Goal: Task Accomplishment & Management: Manage account settings

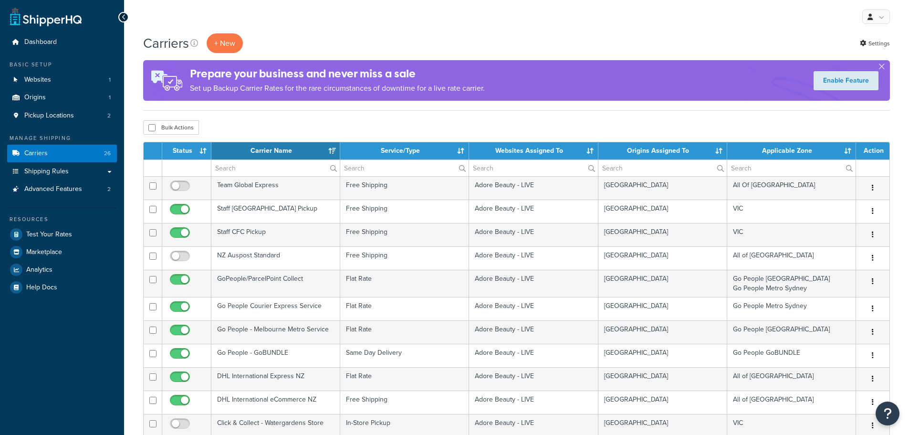
select select "15"
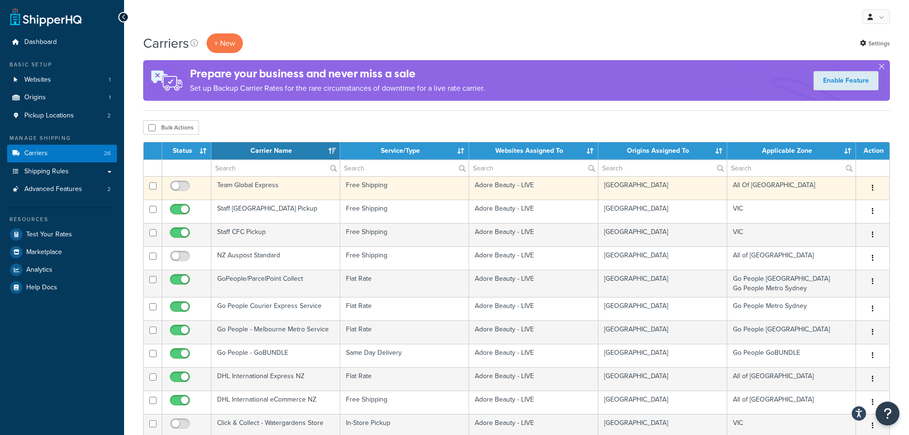
click at [305, 188] on td "Team Global Express" at bounding box center [275, 187] width 129 height 23
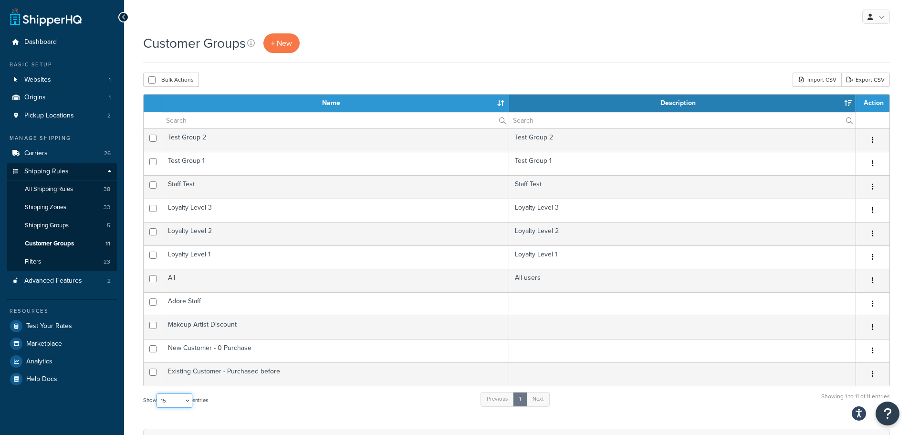
click at [188, 399] on select "10 15 25 50 100" at bounding box center [175, 400] width 36 height 14
select select "100"
click at [157, 393] on select "10 15 25 50 100" at bounding box center [175, 400] width 36 height 14
click at [278, 45] on span "+ New" at bounding box center [281, 43] width 21 height 11
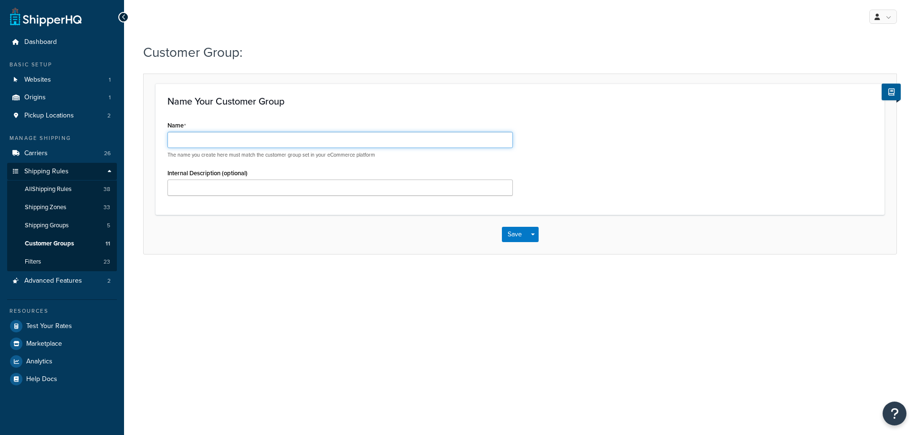
click at [344, 138] on input "Name" at bounding box center [339, 140] width 345 height 16
drag, startPoint x: 242, startPoint y: 139, endPoint x: 152, endPoint y: 137, distance: 90.2
click at [152, 137] on form "Name Your Customer Group Name TGE Test Group The name you create here must matc…" at bounding box center [520, 169] width 753 height 170
type input "TGE Test Group"
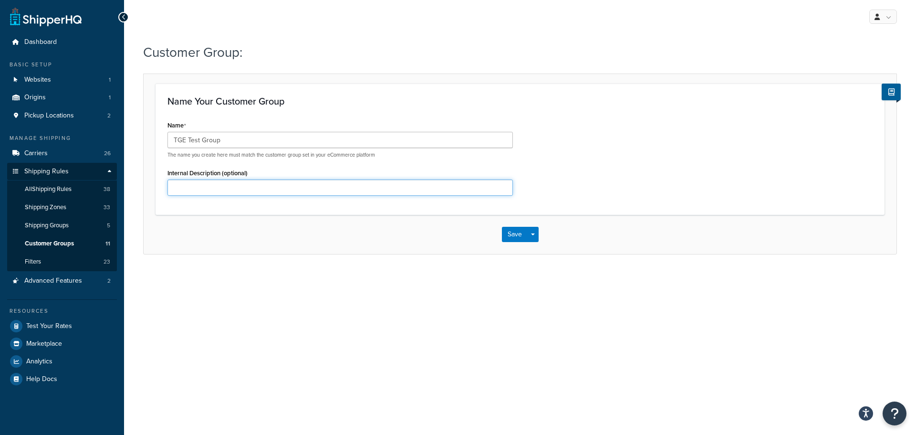
click at [240, 188] on input "Internal Description (optional)" at bounding box center [339, 187] width 345 height 16
paste input "TGE Test Group"
type input "TGE Test Group"
click at [514, 234] on button "Save" at bounding box center [515, 234] width 26 height 15
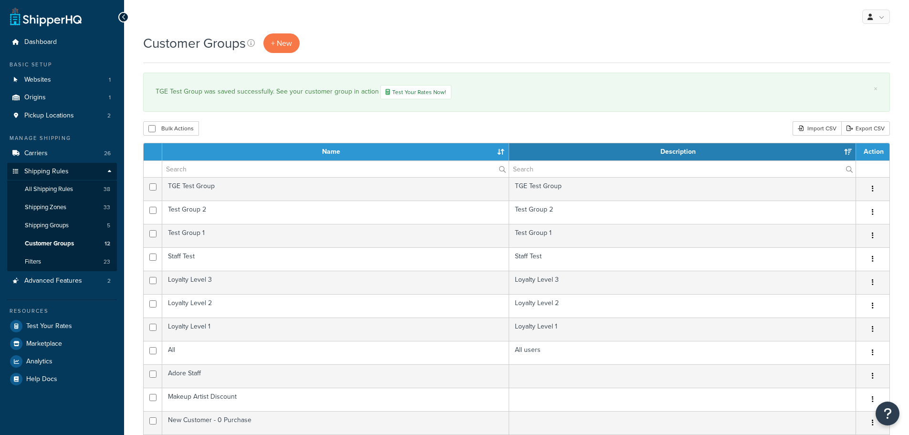
select select "15"
click at [55, 188] on span "All Shipping Rules" at bounding box center [49, 189] width 48 height 8
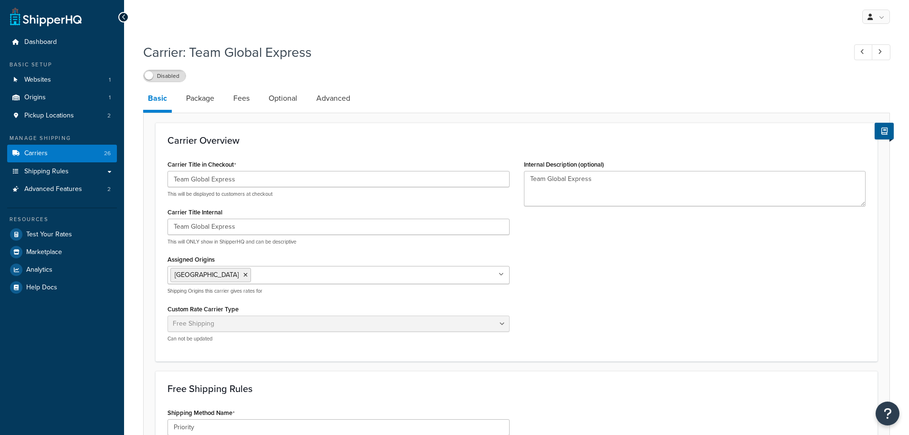
select select "free"
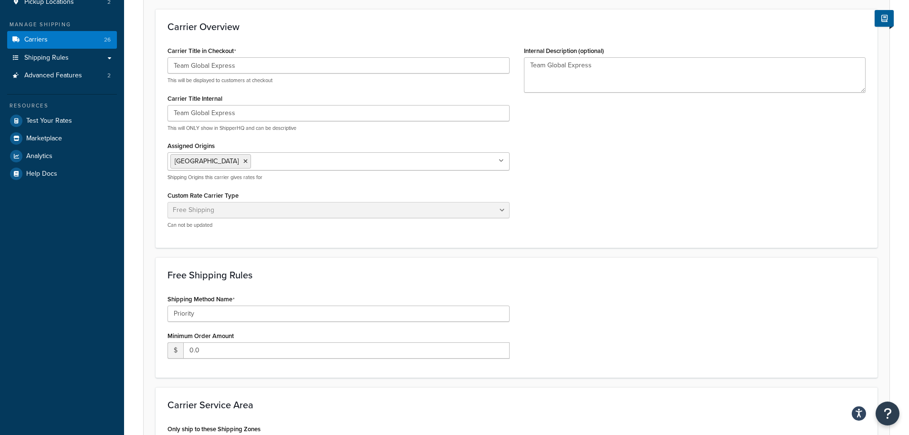
scroll to position [66, 0]
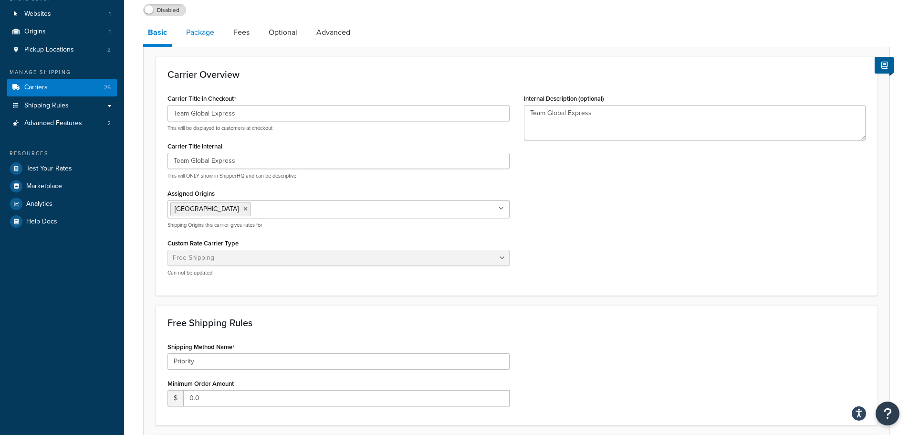
click at [197, 31] on link "Package" at bounding box center [200, 32] width 38 height 23
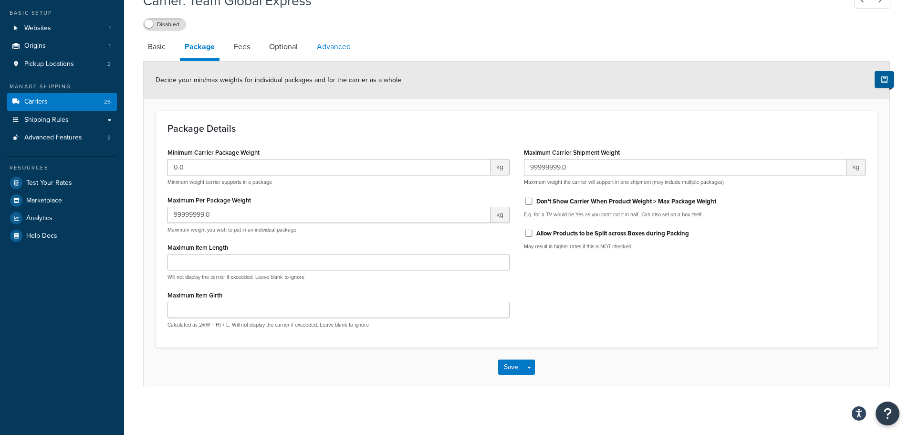
click at [328, 48] on link "Advanced" at bounding box center [333, 46] width 43 height 23
select select "false"
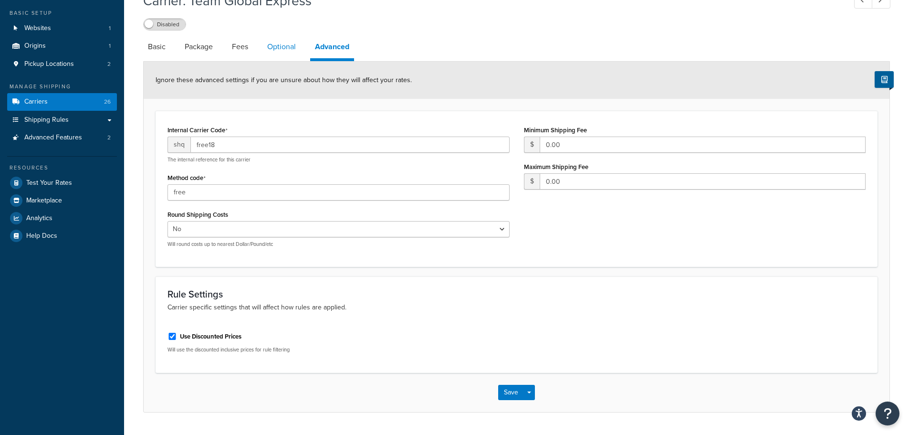
click at [280, 47] on link "Optional" at bounding box center [281, 46] width 38 height 23
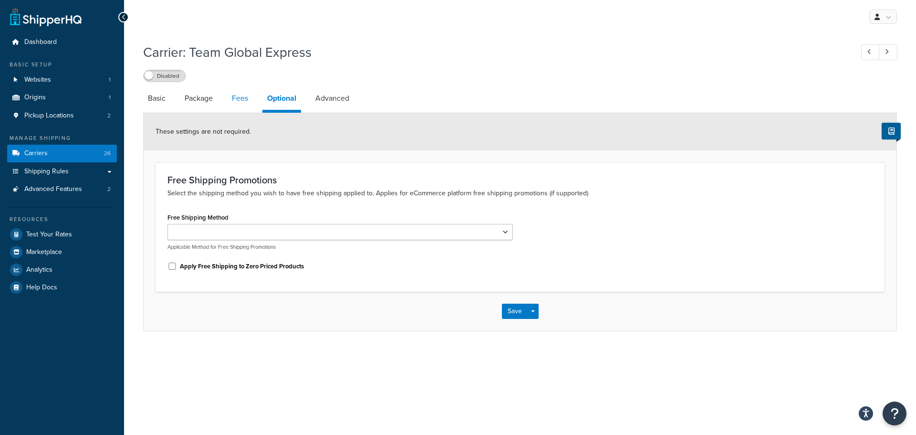
click at [242, 102] on link "Fees" at bounding box center [240, 98] width 26 height 23
select select "AFTER"
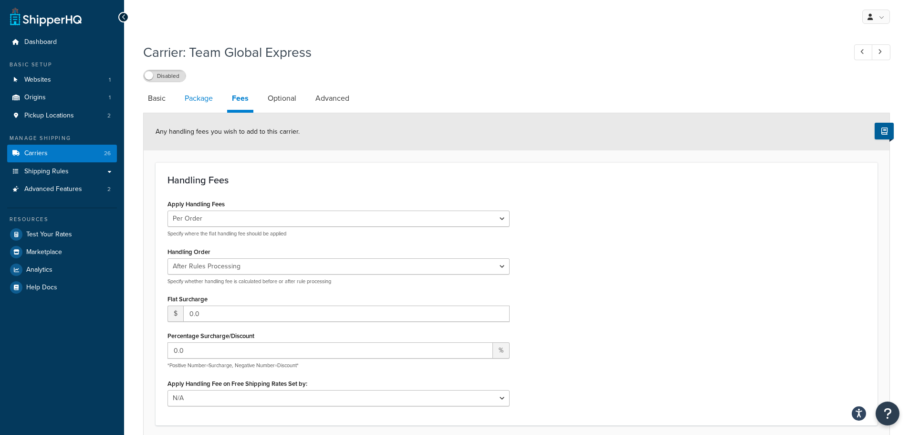
click at [204, 101] on link "Package" at bounding box center [199, 98] width 38 height 23
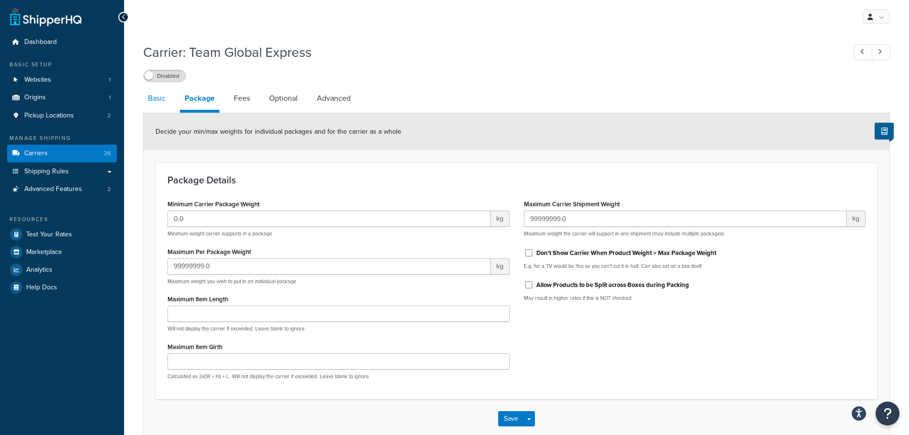
click at [156, 101] on link "Basic" at bounding box center [156, 98] width 27 height 23
select select "free"
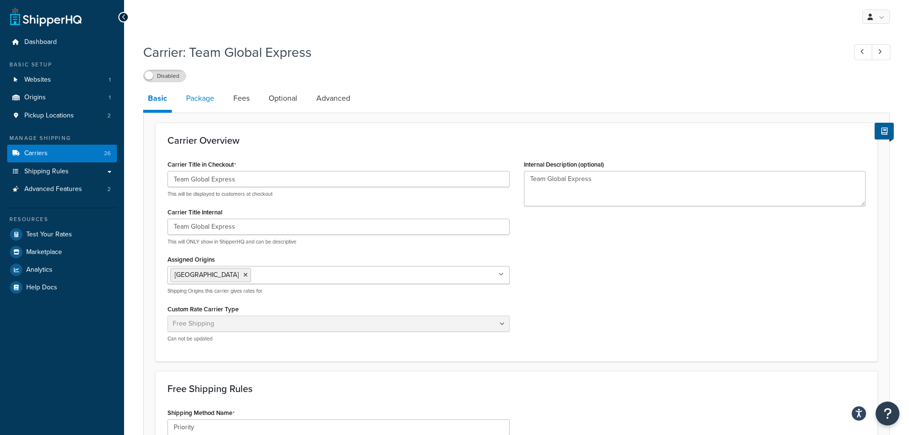
click at [197, 104] on link "Package" at bounding box center [200, 98] width 38 height 23
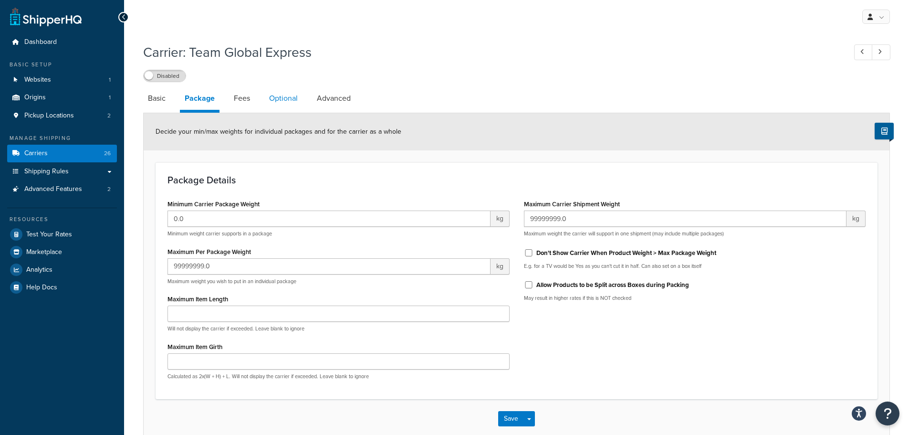
click at [284, 102] on link "Optional" at bounding box center [283, 98] width 38 height 23
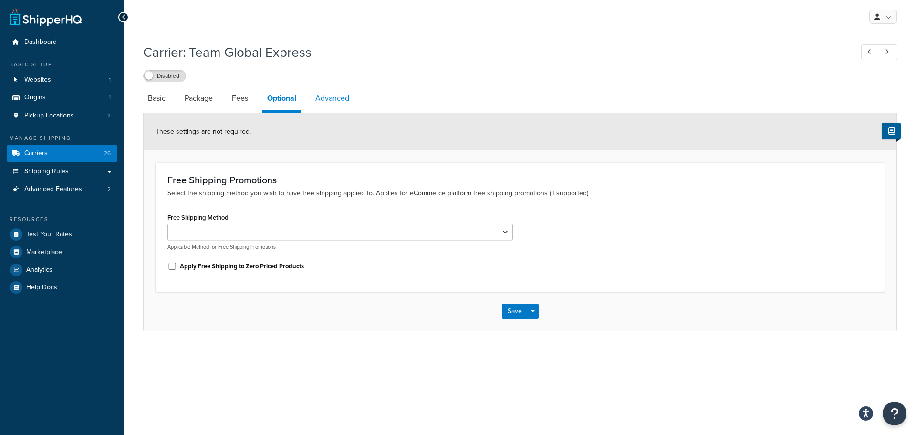
click at [339, 102] on link "Advanced" at bounding box center [332, 98] width 43 height 23
select select "false"
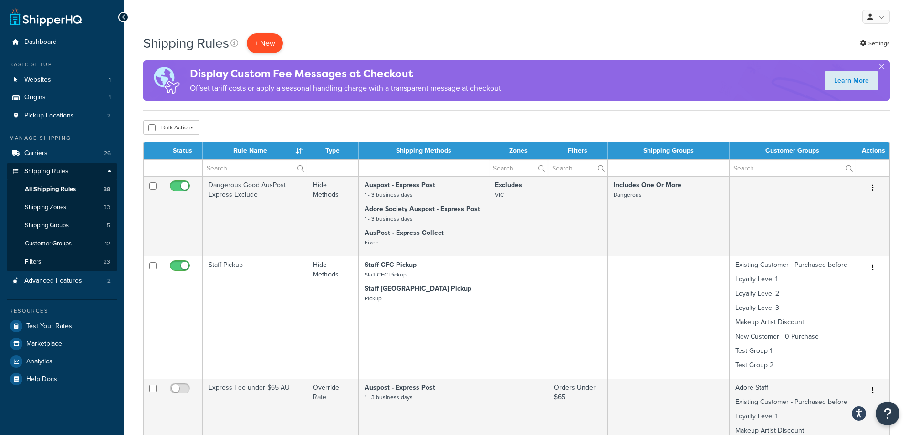
click at [263, 40] on p "+ New" at bounding box center [265, 43] width 36 height 20
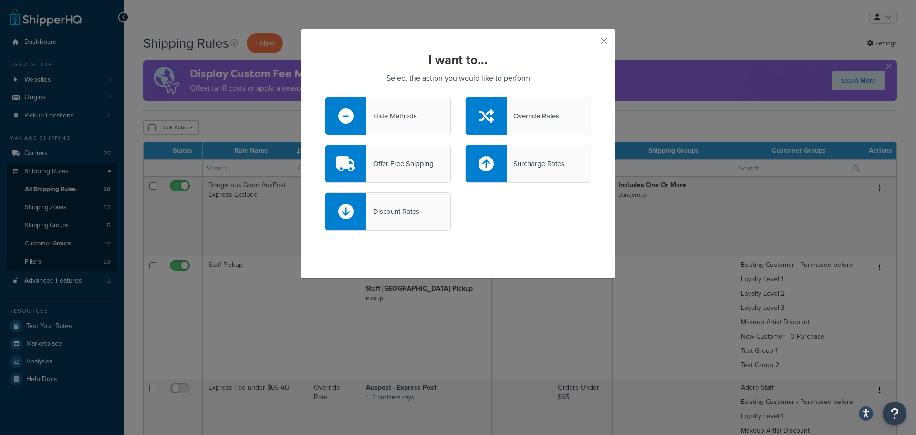
click at [377, 113] on div "Hide Methods" at bounding box center [391, 115] width 51 height 13
click at [0, 0] on input "Hide Methods" at bounding box center [0, 0] width 0 height 0
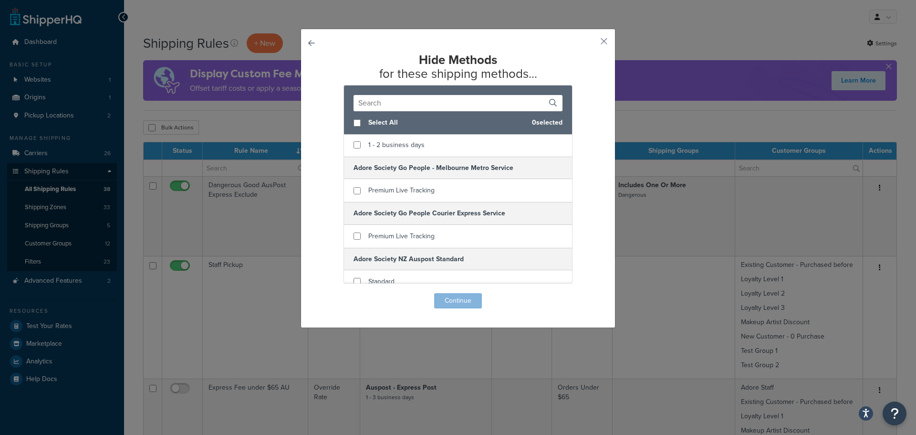
scroll to position [191, 0]
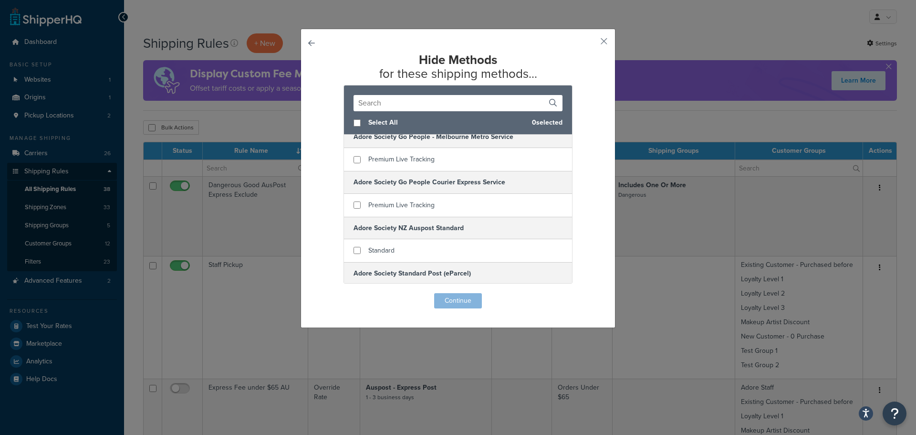
click at [371, 103] on input "text" at bounding box center [458, 103] width 209 height 16
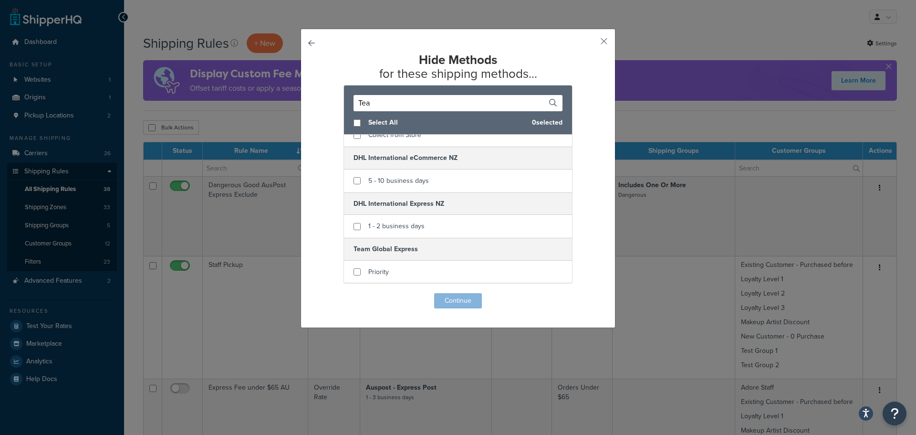
scroll to position [0, 0]
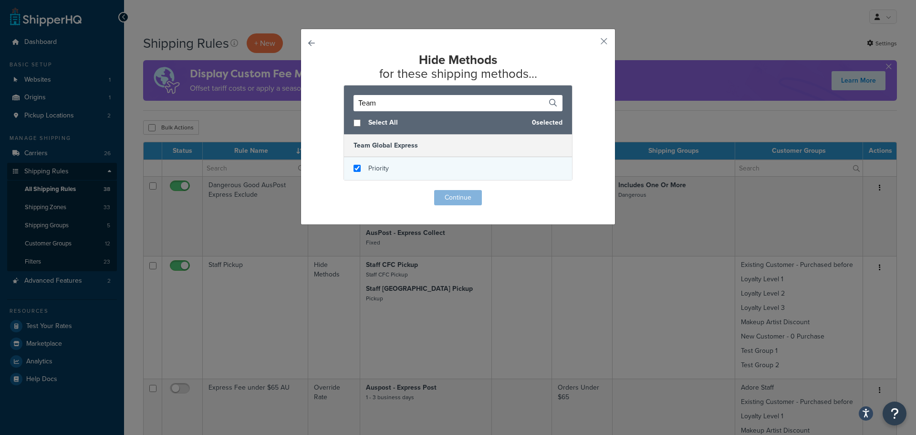
type input "Team"
click at [354, 167] on input "checkbox" at bounding box center [357, 168] width 7 height 7
checkbox input "true"
click at [453, 200] on button "Continue" at bounding box center [458, 197] width 48 height 15
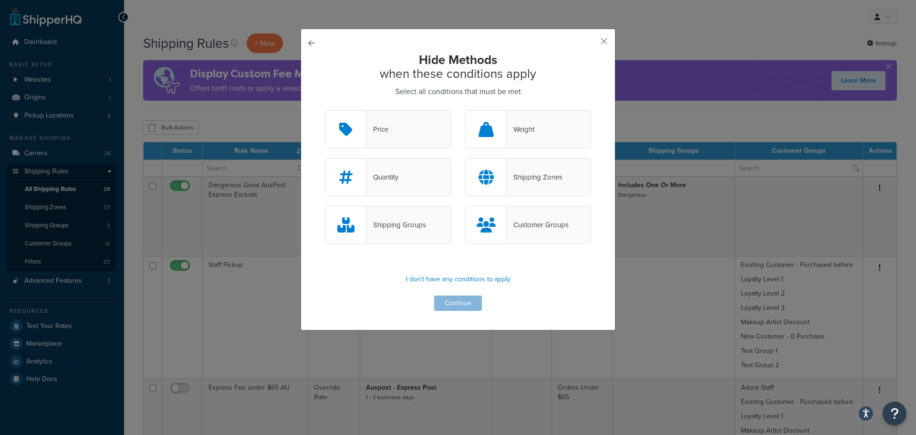
click at [522, 230] on div "Customer Groups" at bounding box center [538, 224] width 62 height 13
click at [0, 0] on input "Customer Groups" at bounding box center [0, 0] width 0 height 0
click at [459, 304] on button "Continue" at bounding box center [458, 302] width 48 height 15
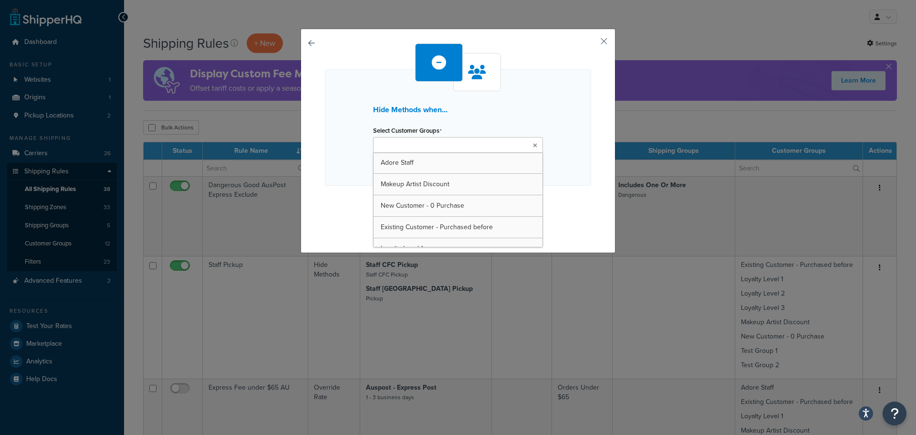
click at [533, 143] on icon at bounding box center [535, 146] width 4 height 6
click at [555, 147] on div "Hide Methods when... Select Customer Groups Adore Staff Makeup Artist Discount …" at bounding box center [458, 127] width 266 height 116
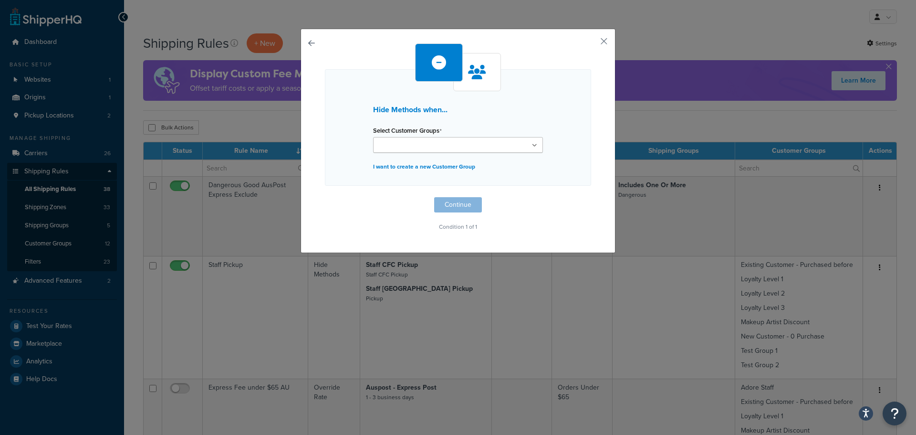
click at [325, 197] on button "button" at bounding box center [325, 197] width 0 height 0
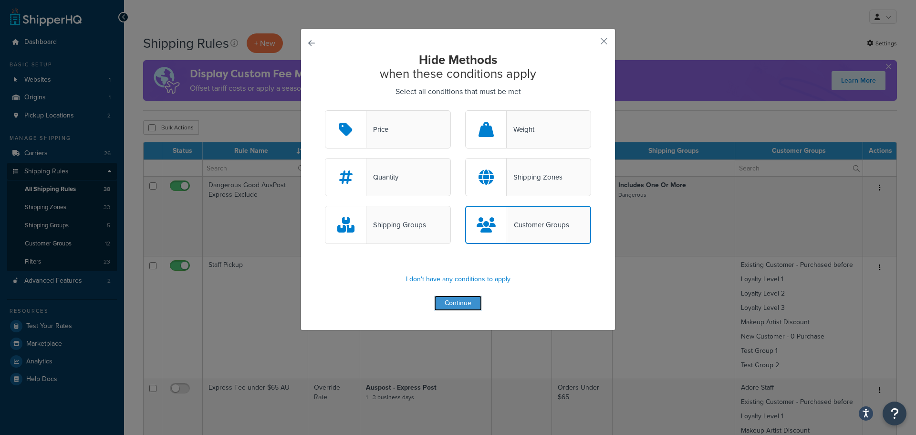
click at [452, 301] on button "Continue" at bounding box center [458, 302] width 48 height 15
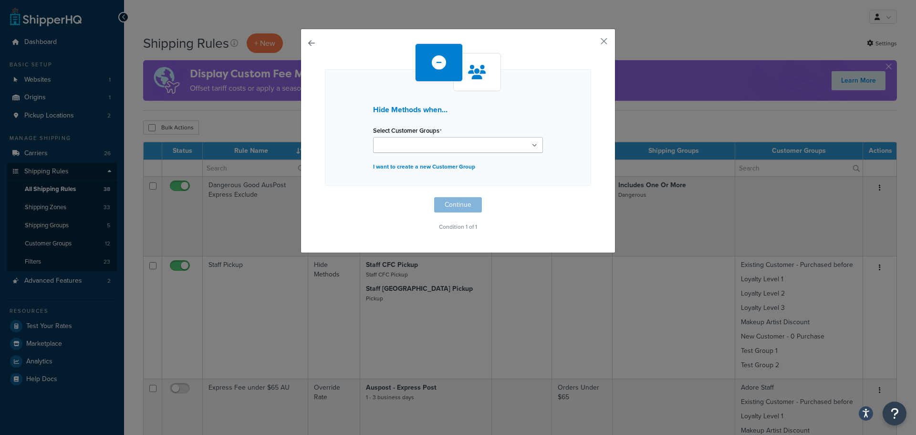
click at [325, 197] on button "button" at bounding box center [325, 197] width 0 height 0
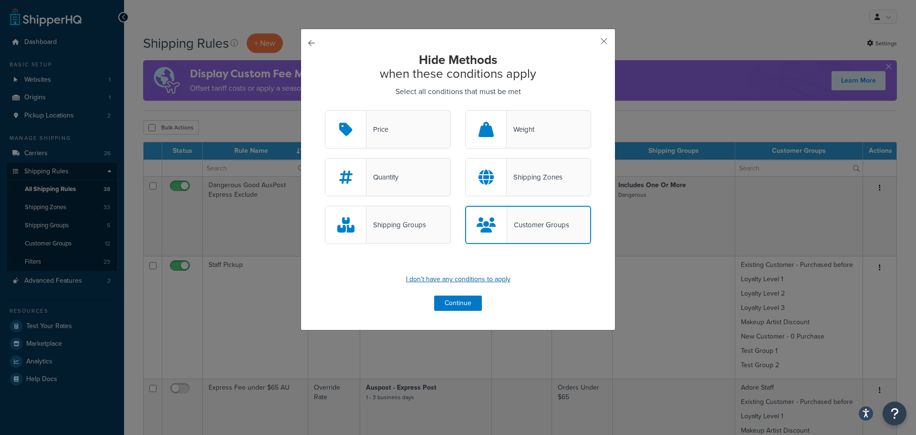
click at [475, 282] on p "I don't have any conditions to apply" at bounding box center [458, 278] width 266 height 13
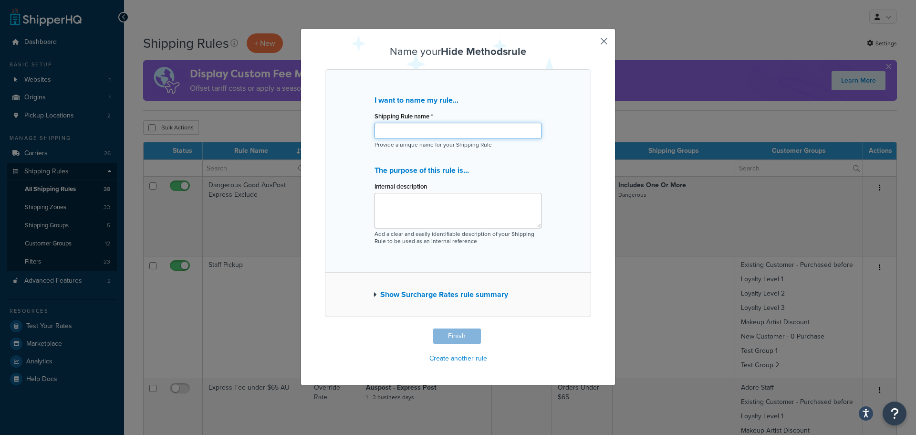
click at [436, 126] on input "Shipping Rule name *" at bounding box center [458, 131] width 167 height 16
type input "Hide TGE from everyone"
click at [464, 335] on button "Finish" at bounding box center [457, 335] width 48 height 15
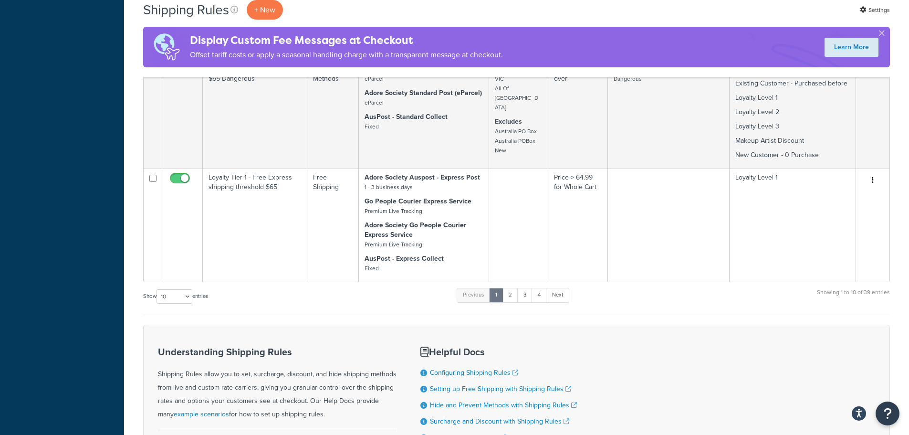
scroll to position [1034, 0]
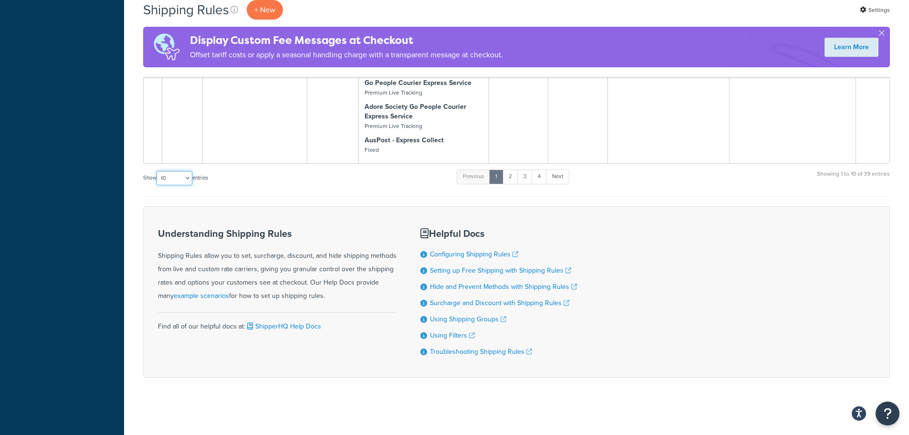
click at [178, 174] on select "10 15 25 50 100 1000" at bounding box center [175, 178] width 36 height 14
select select "1000"
click at [157, 171] on select "10 15 25 50 100 1000" at bounding box center [175, 178] width 36 height 14
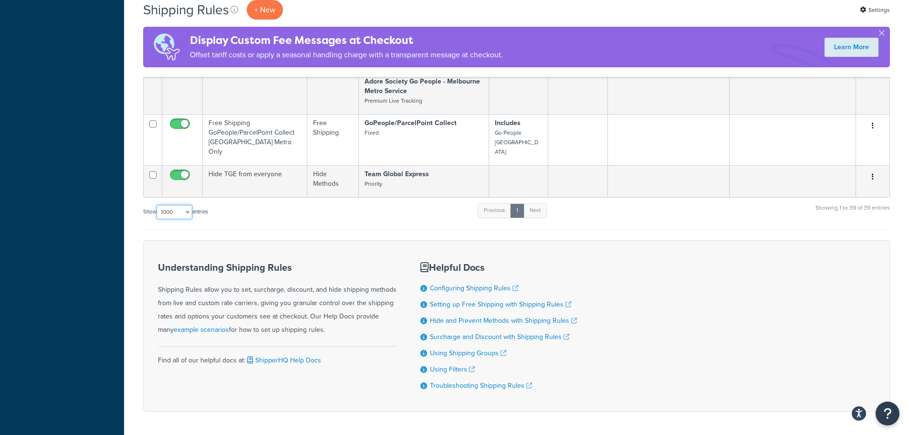
scroll to position [3555, 0]
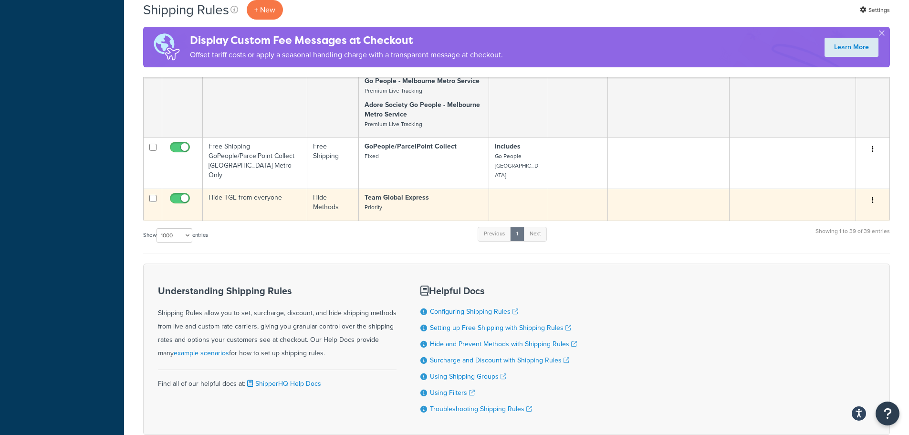
click at [434, 199] on p "Team Global Express Priority" at bounding box center [424, 202] width 118 height 19
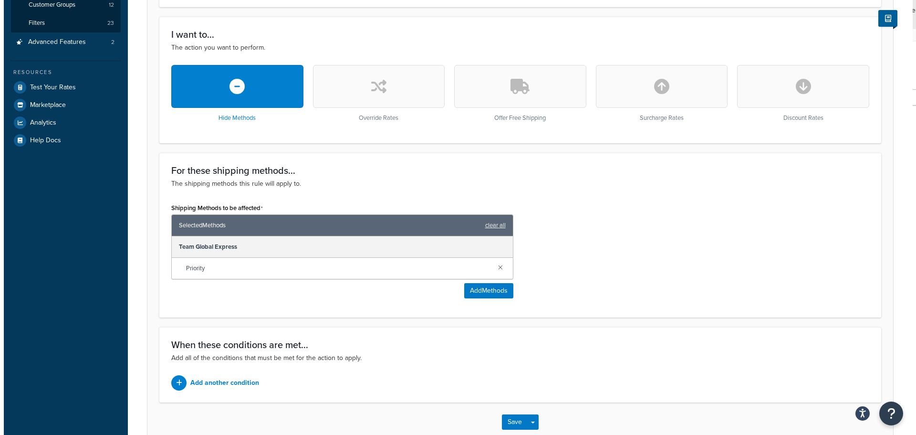
scroll to position [293, 0]
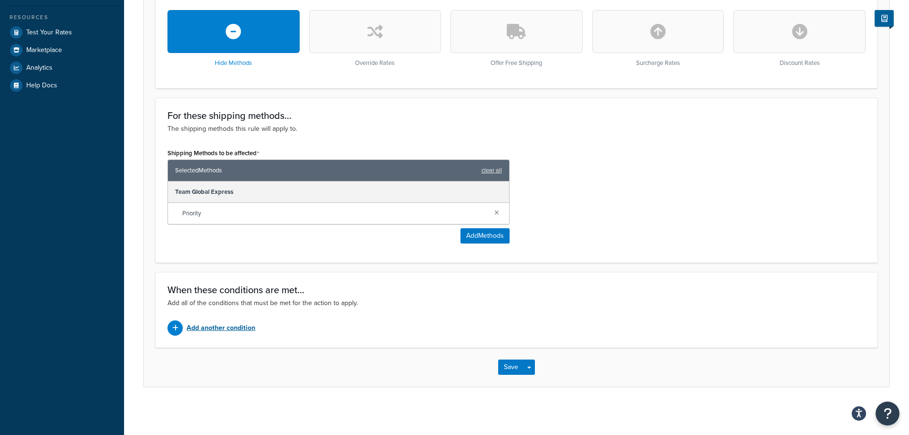
click at [240, 326] on p "Add another condition" at bounding box center [221, 327] width 69 height 13
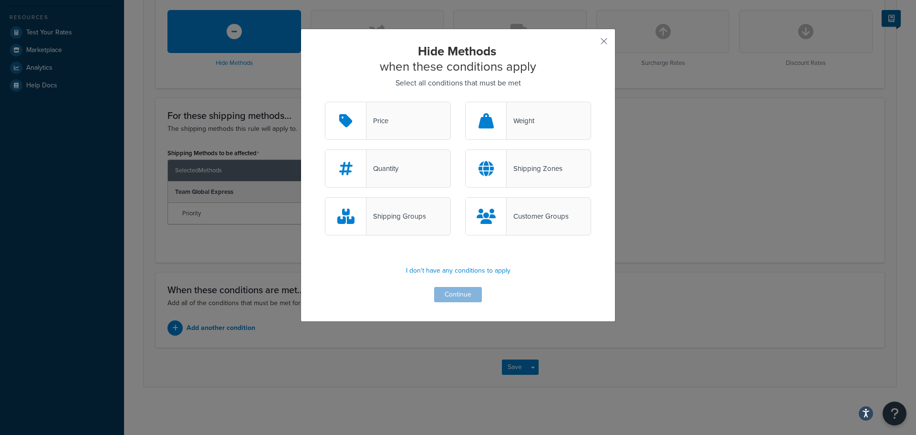
drag, startPoint x: 539, startPoint y: 219, endPoint x: 545, endPoint y: 228, distance: 10.3
click at [539, 219] on div "Customer Groups" at bounding box center [538, 215] width 62 height 13
click at [0, 0] on input "Customer Groups" at bounding box center [0, 0] width 0 height 0
click at [467, 298] on button "Continue" at bounding box center [458, 294] width 48 height 15
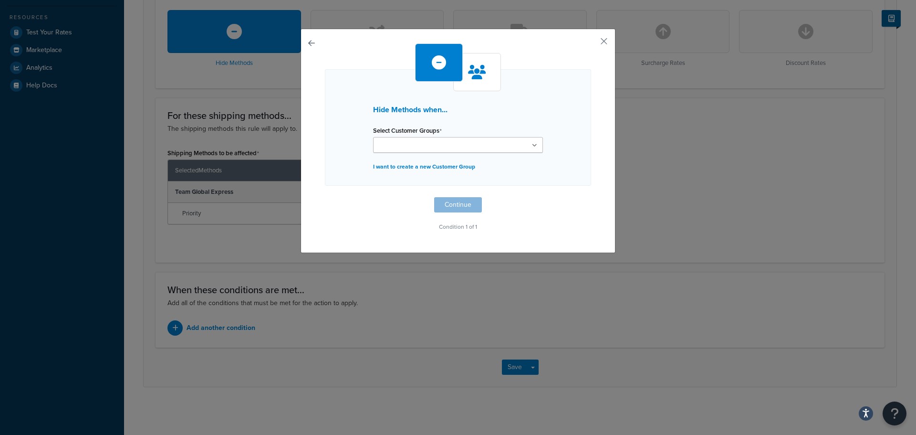
click at [532, 146] on icon at bounding box center [534, 146] width 5 height 6
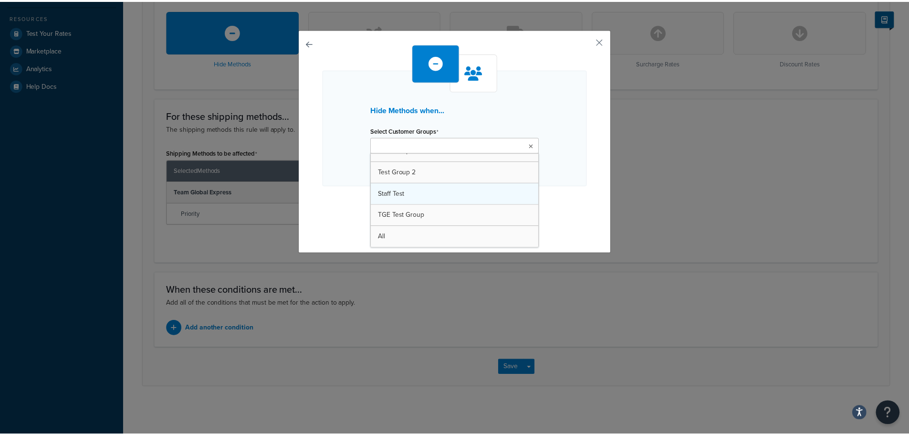
scroll to position [141, 0]
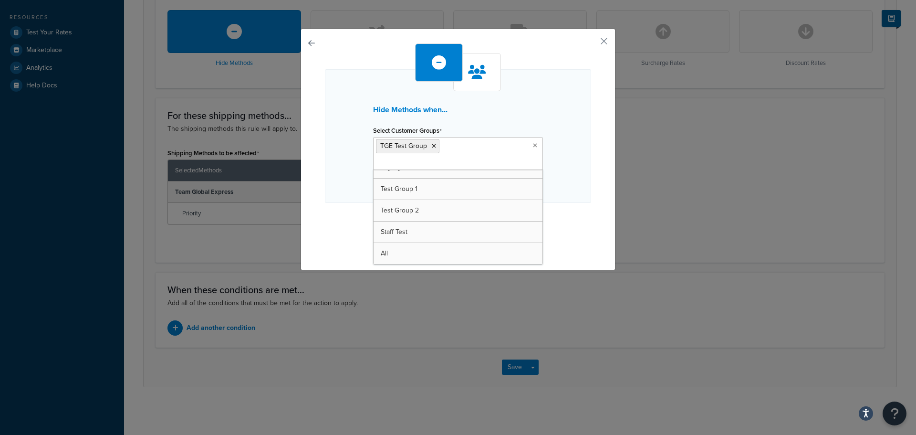
click at [568, 211] on div "Hide Methods when... Select Customer Groups TGE Test Group Adore Staff Makeup A…" at bounding box center [458, 146] width 266 height 207
click at [471, 214] on button "Continue" at bounding box center [458, 221] width 48 height 15
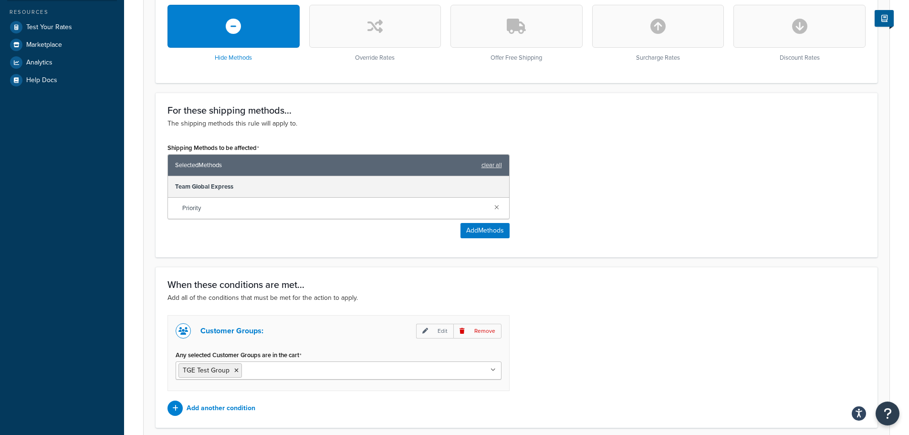
scroll to position [379, 0]
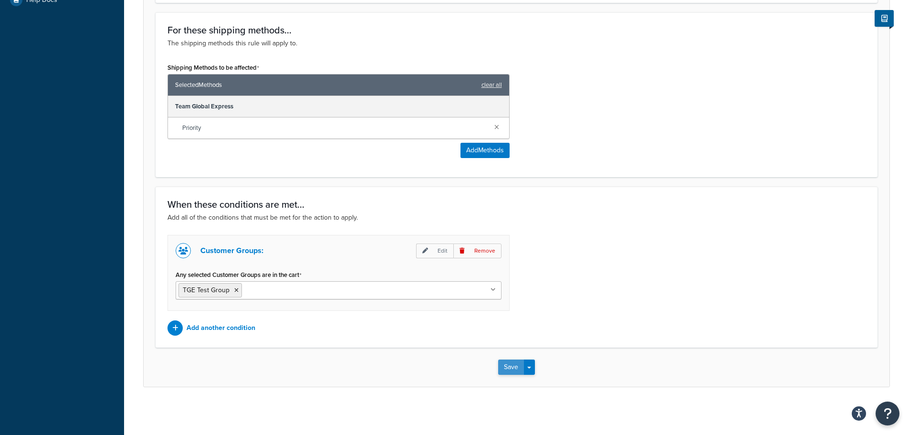
click at [509, 366] on button "Save" at bounding box center [511, 366] width 26 height 15
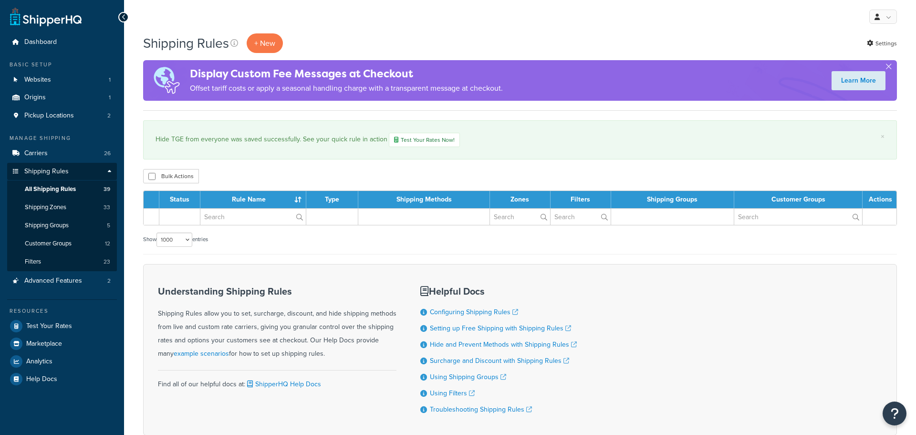
select select "1000"
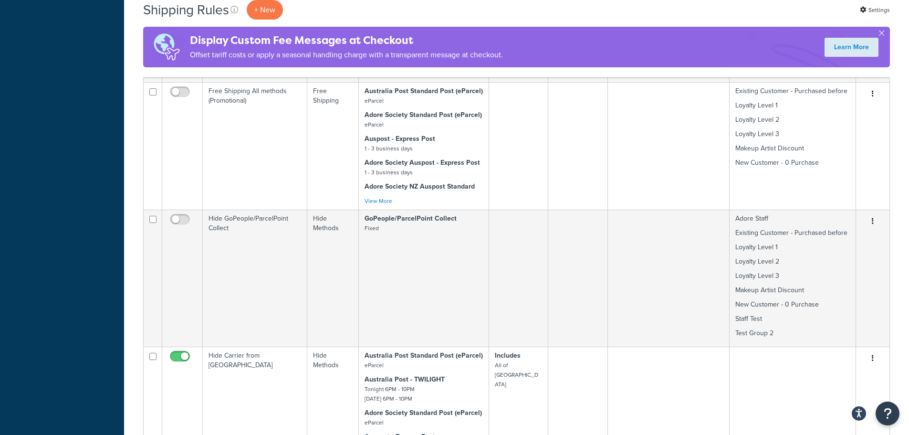
scroll to position [3651, 0]
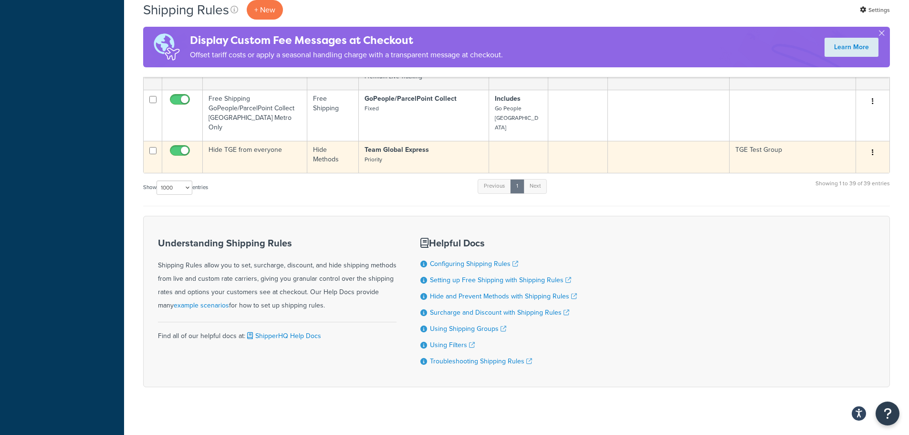
click at [874, 145] on button "button" at bounding box center [872, 152] width 13 height 15
click at [836, 200] on link "Delete" at bounding box center [841, 210] width 75 height 20
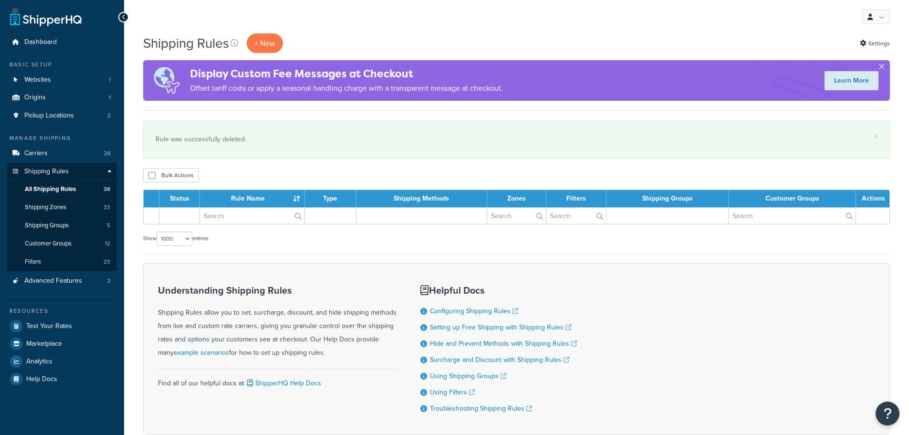
select select "1000"
